Goal: Find specific page/section: Find specific page/section

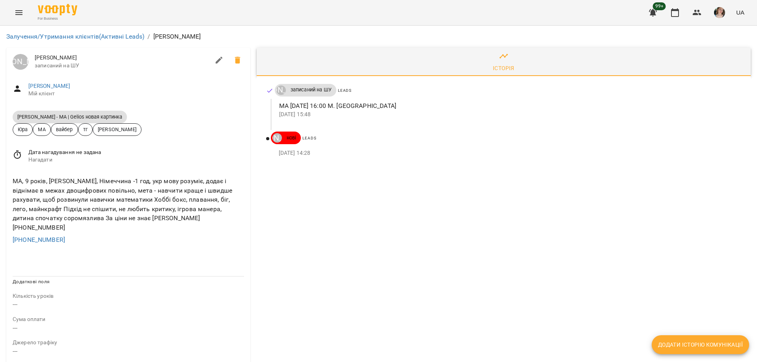
click at [33, 82] on span "[PERSON_NAME]" at bounding box center [136, 86] width 216 height 8
click at [34, 84] on link "[PERSON_NAME]" at bounding box center [49, 86] width 42 height 6
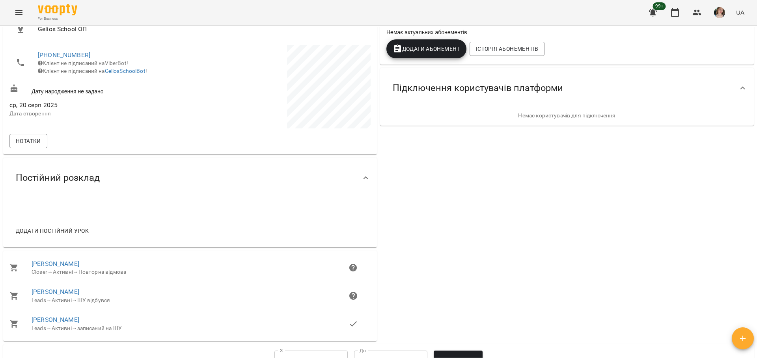
scroll to position [197, 0]
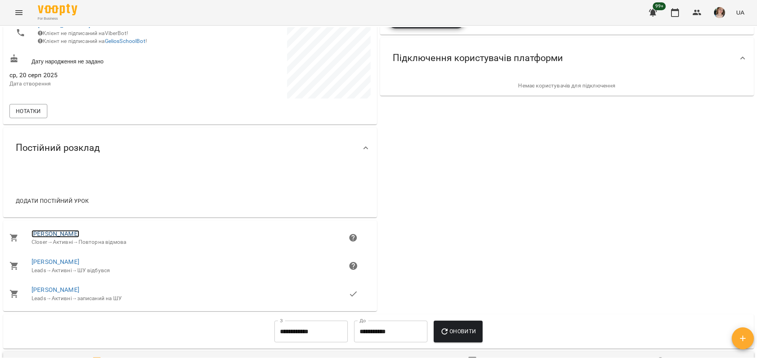
click at [45, 235] on link "[PERSON_NAME]" at bounding box center [56, 233] width 48 height 7
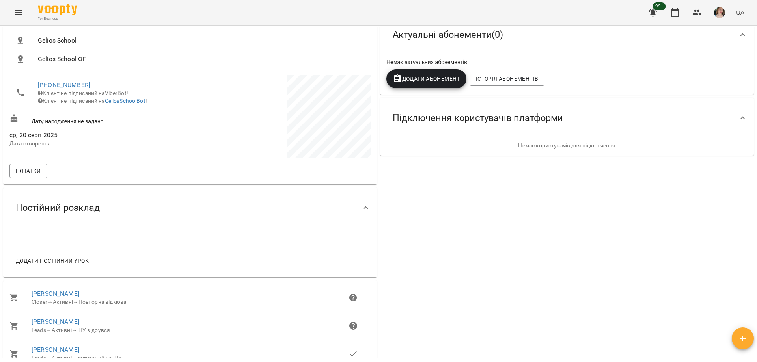
scroll to position [158, 0]
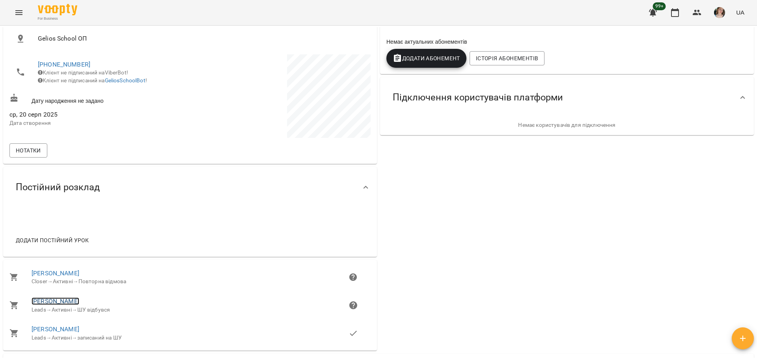
click at [45, 302] on link "[PERSON_NAME]" at bounding box center [56, 301] width 48 height 7
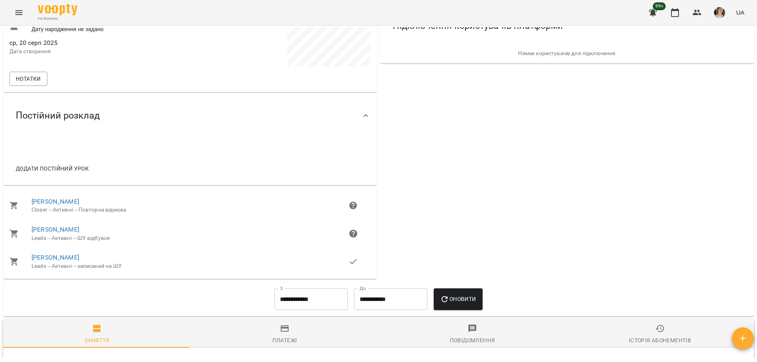
scroll to position [236, 0]
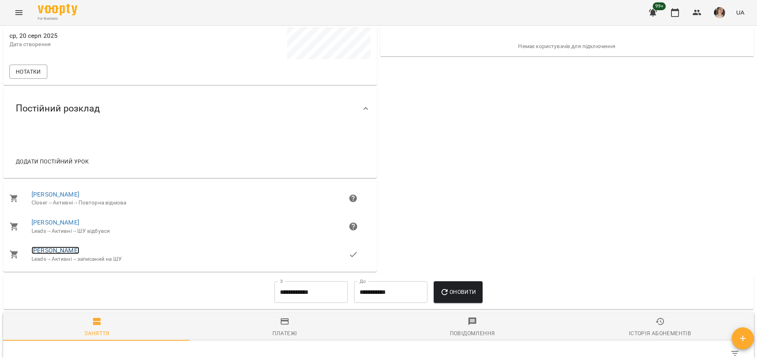
click at [46, 250] on link "[PERSON_NAME]" at bounding box center [56, 250] width 48 height 7
